Goal: Browse casually

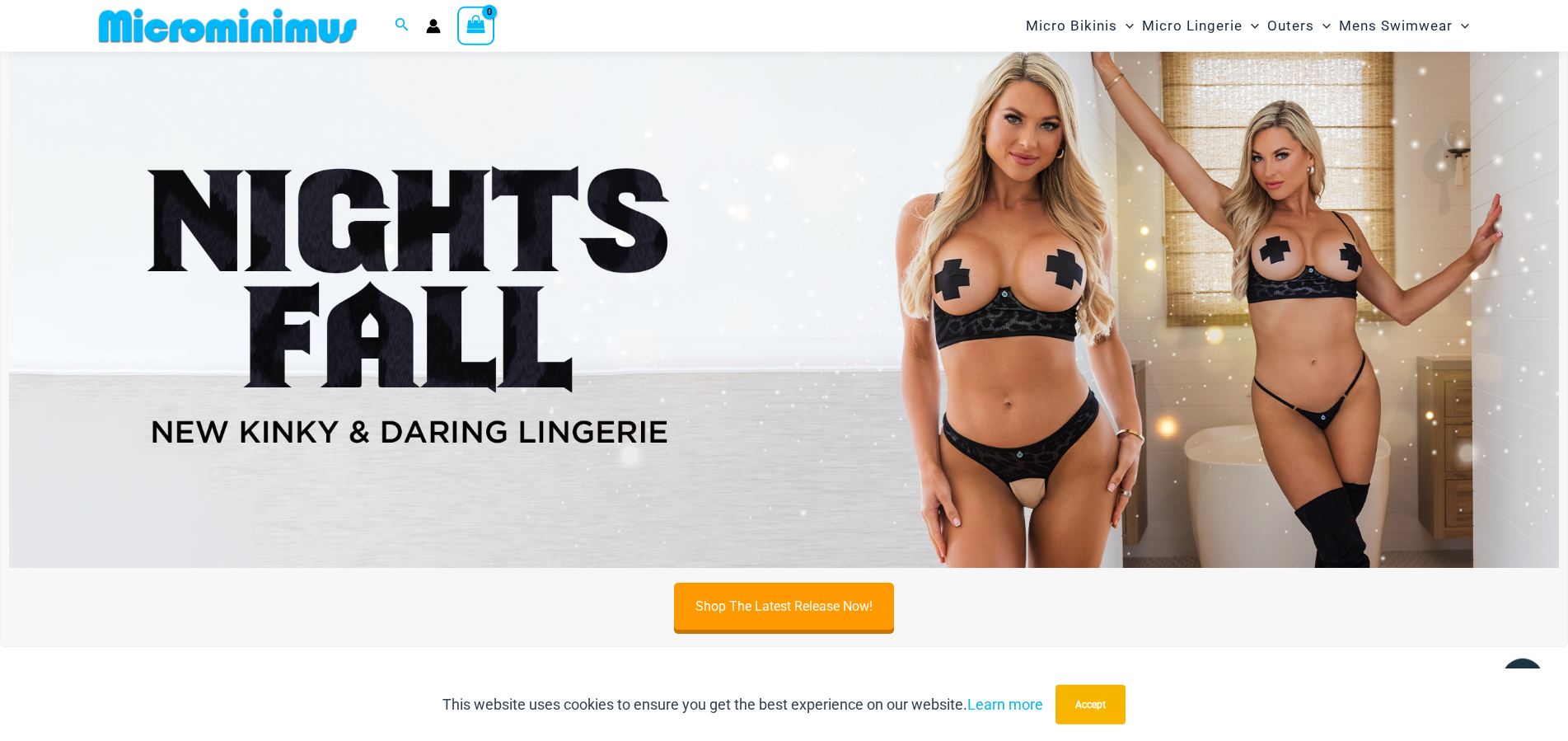
scroll to position [829, 0]
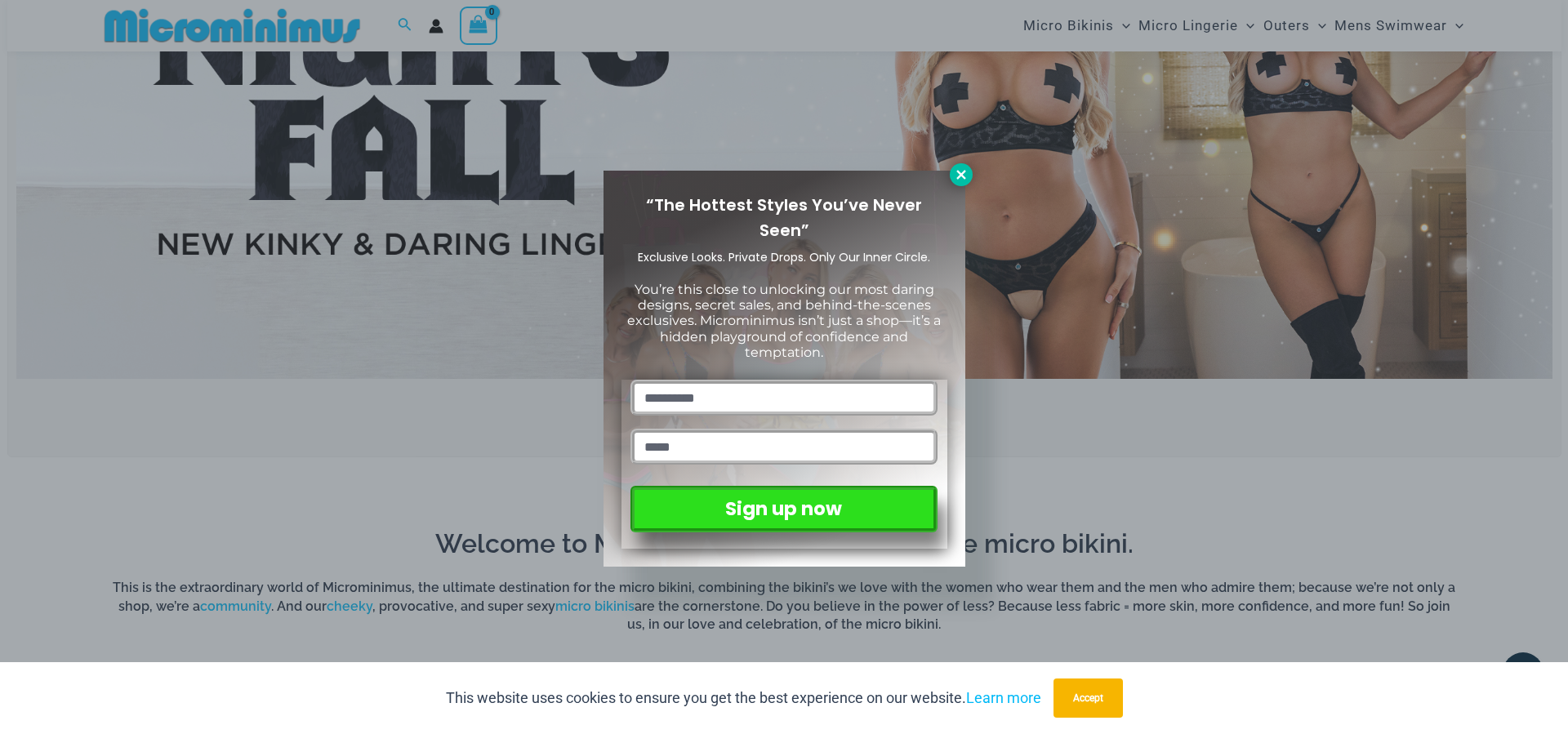
click at [963, 169] on icon at bounding box center [961, 174] width 15 height 15
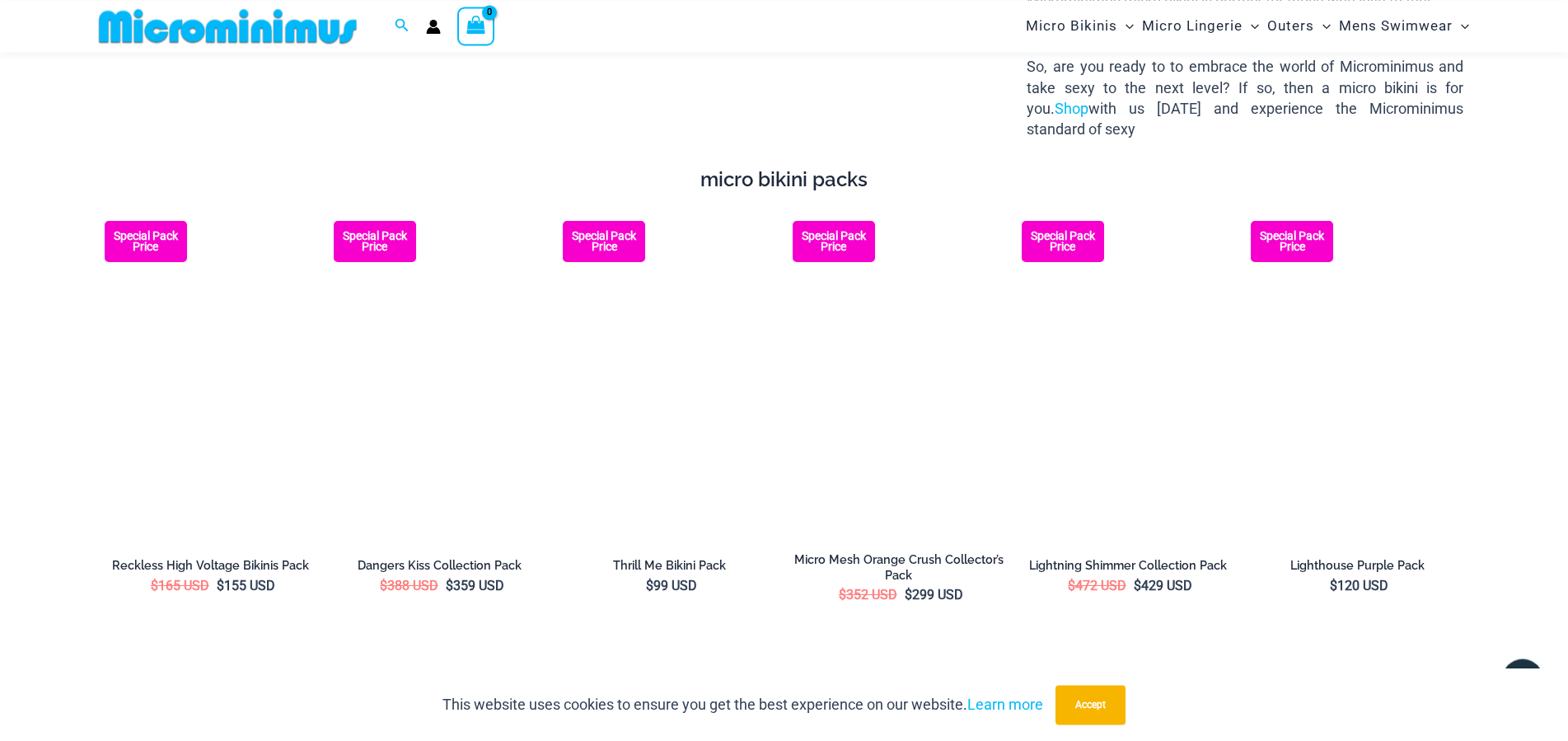
scroll to position [3014, 0]
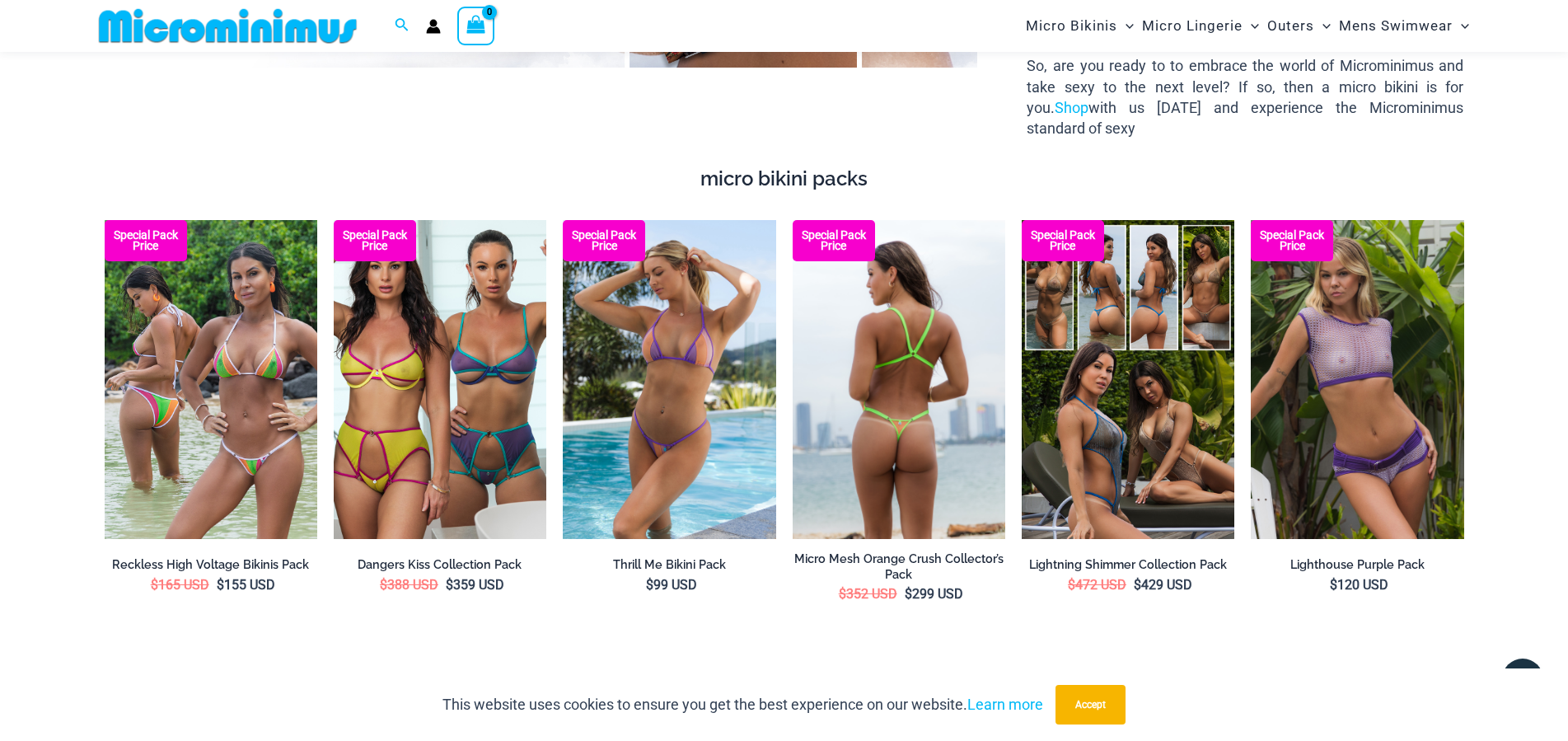
click at [874, 423] on img at bounding box center [899, 379] width 213 height 319
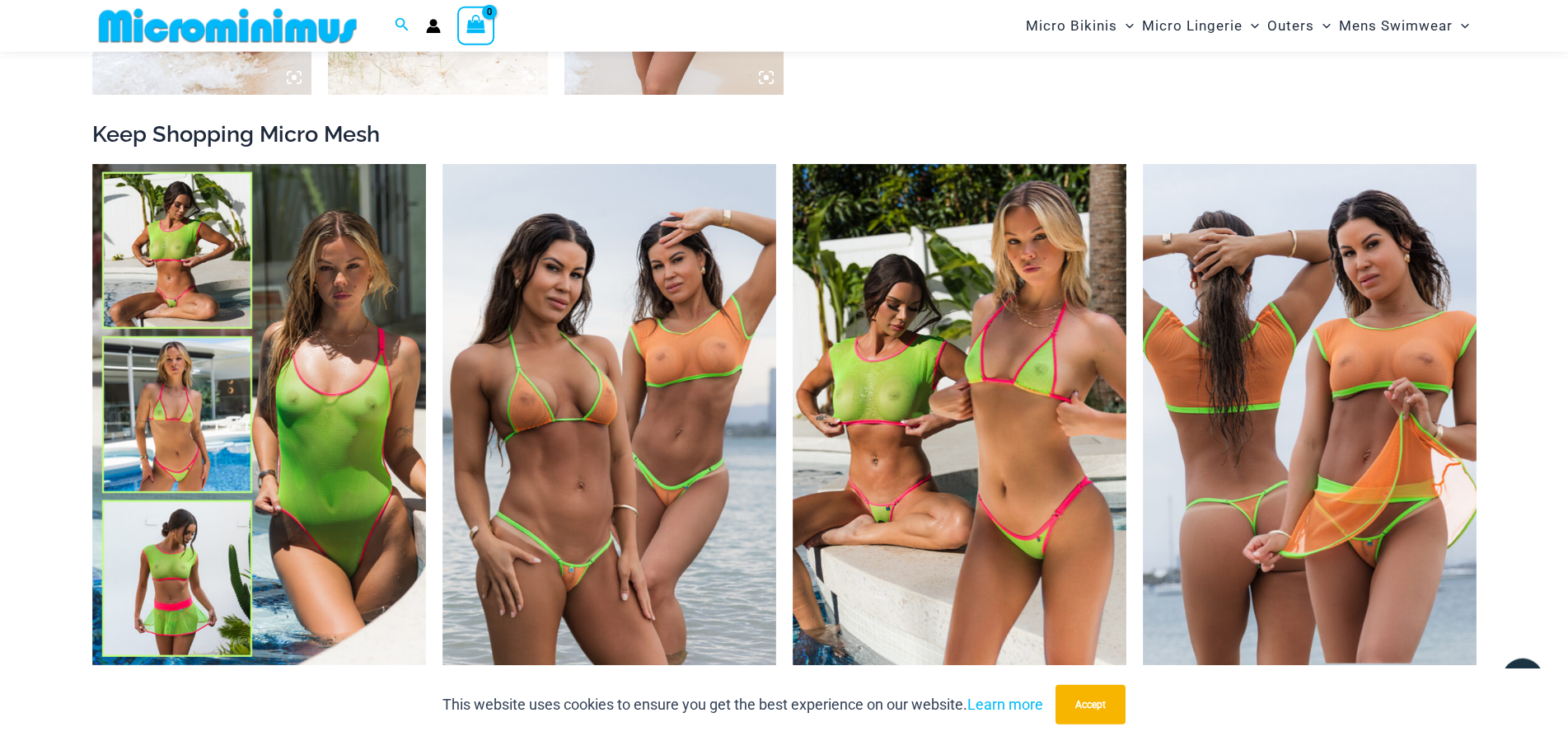
scroll to position [1834, 0]
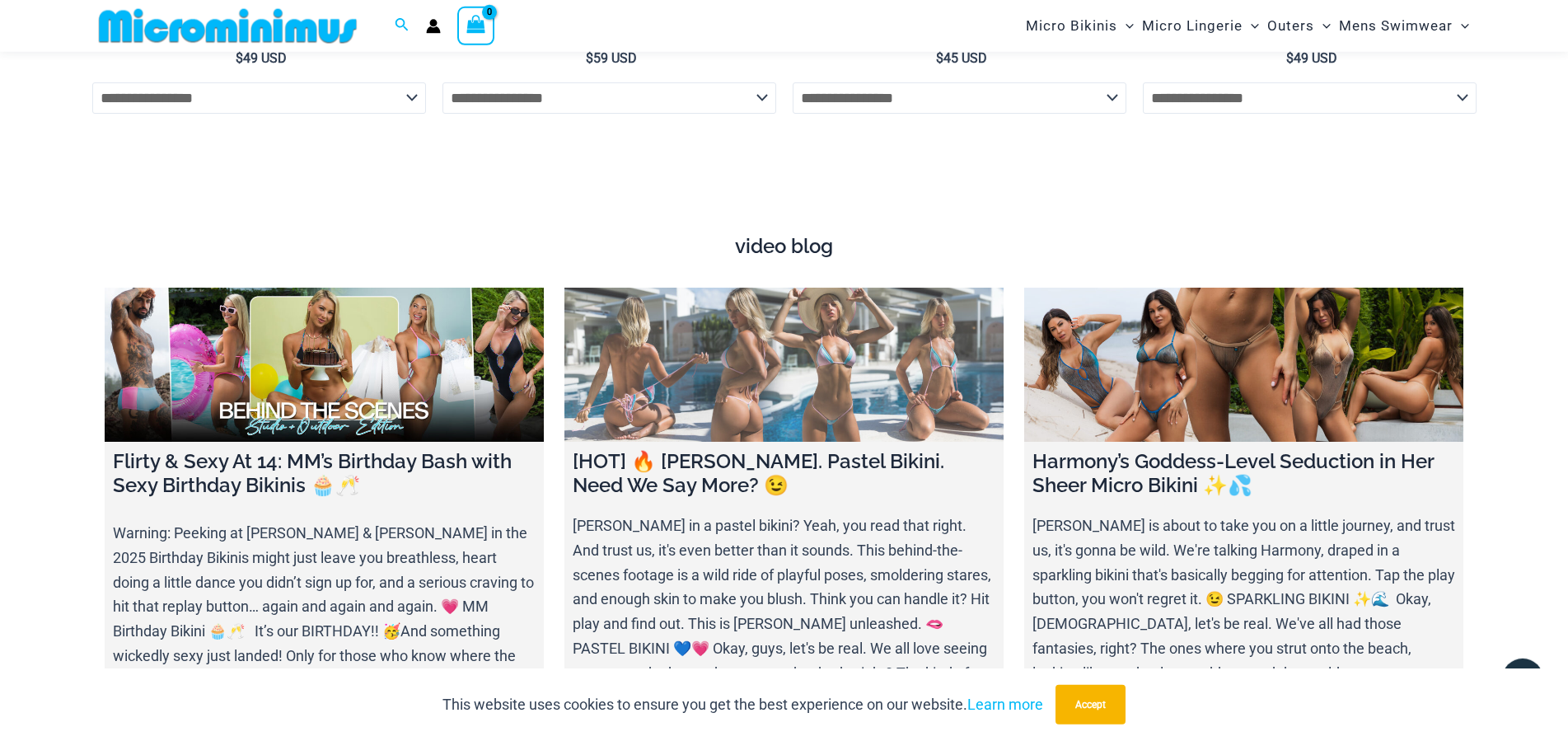
scroll to position [6376, 0]
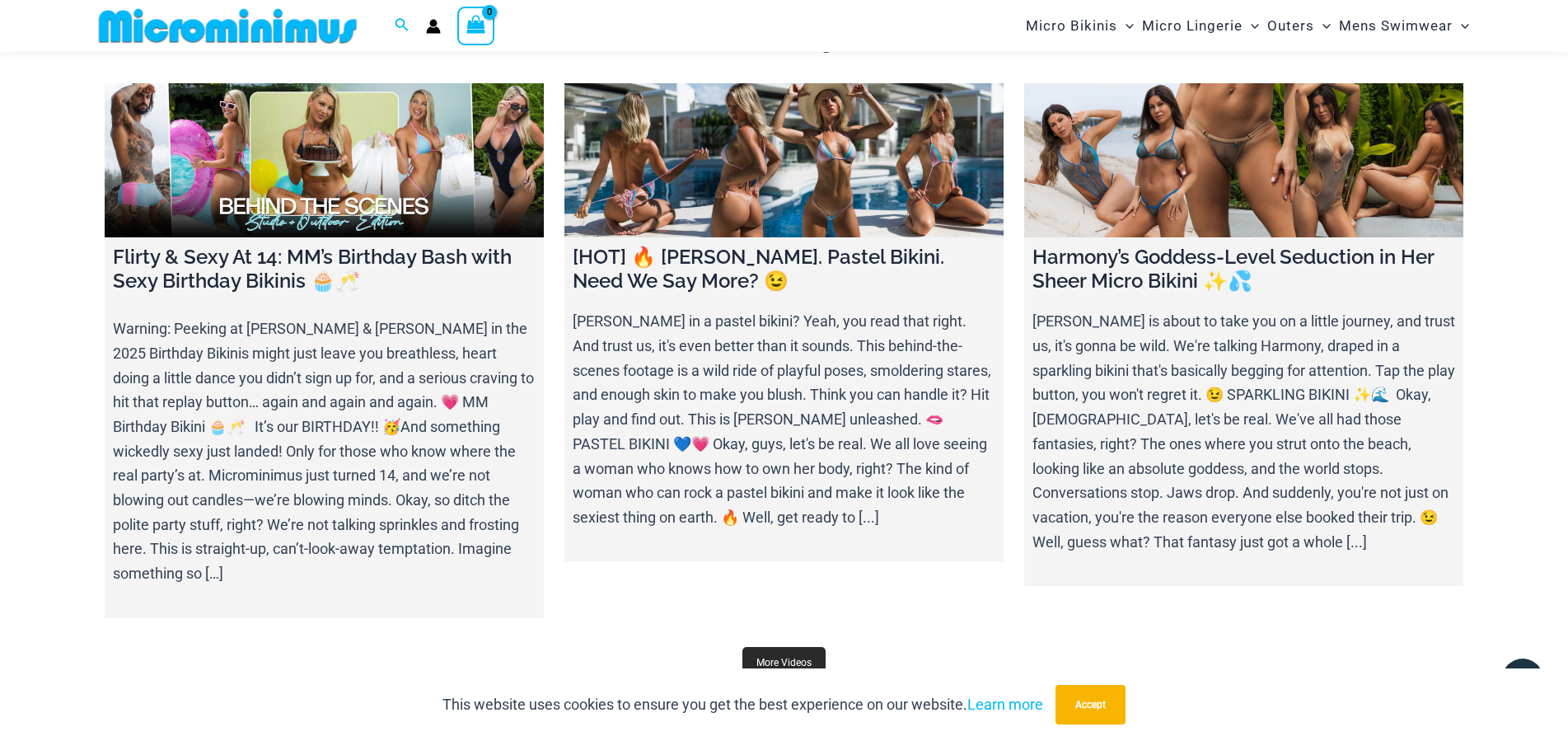
click at [782, 647] on link "More Videos" at bounding box center [784, 662] width 83 height 31
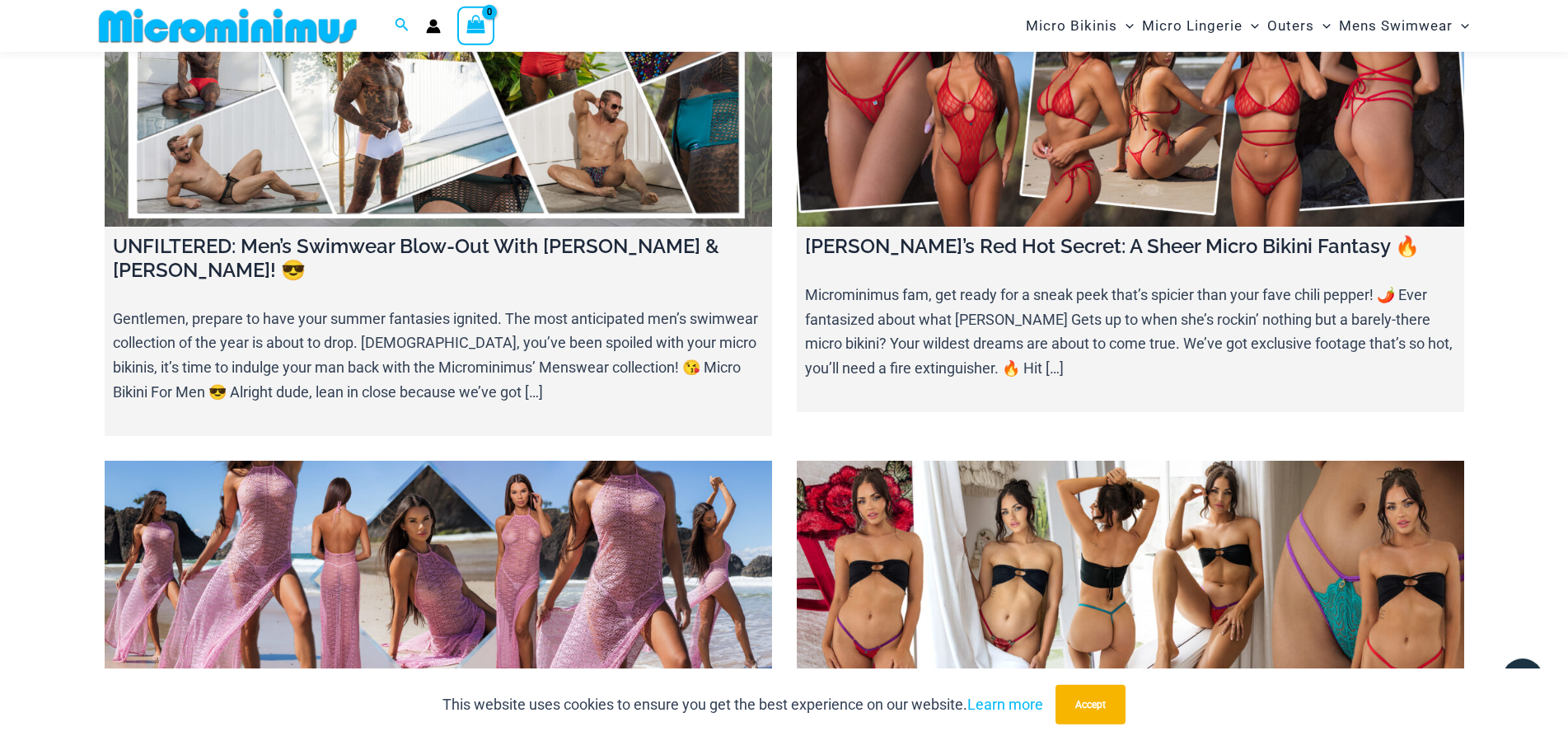
scroll to position [2927, 0]
